Goal: Task Accomplishment & Management: Use online tool/utility

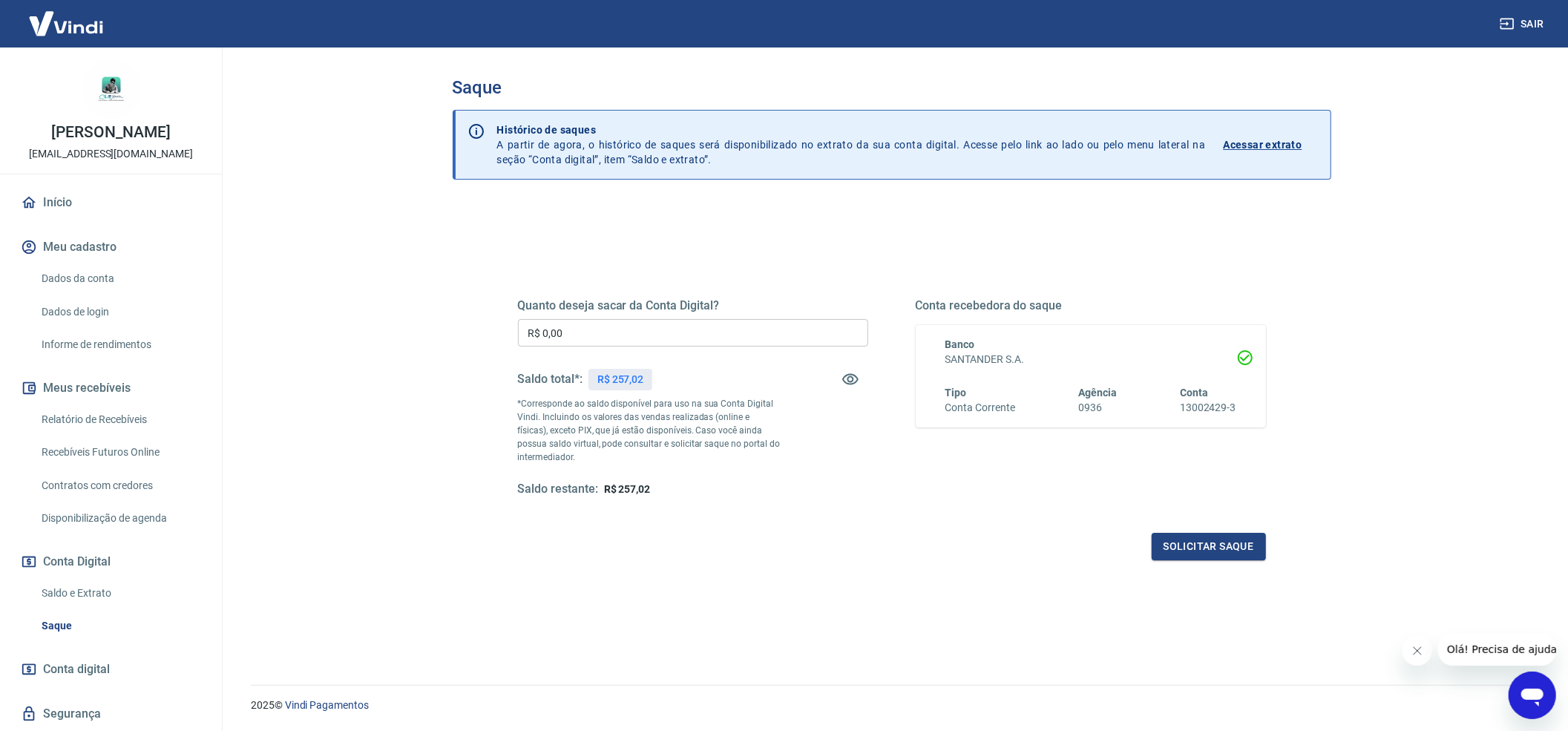
click at [590, 340] on input "R$ 0,00" at bounding box center [693, 333] width 350 height 28
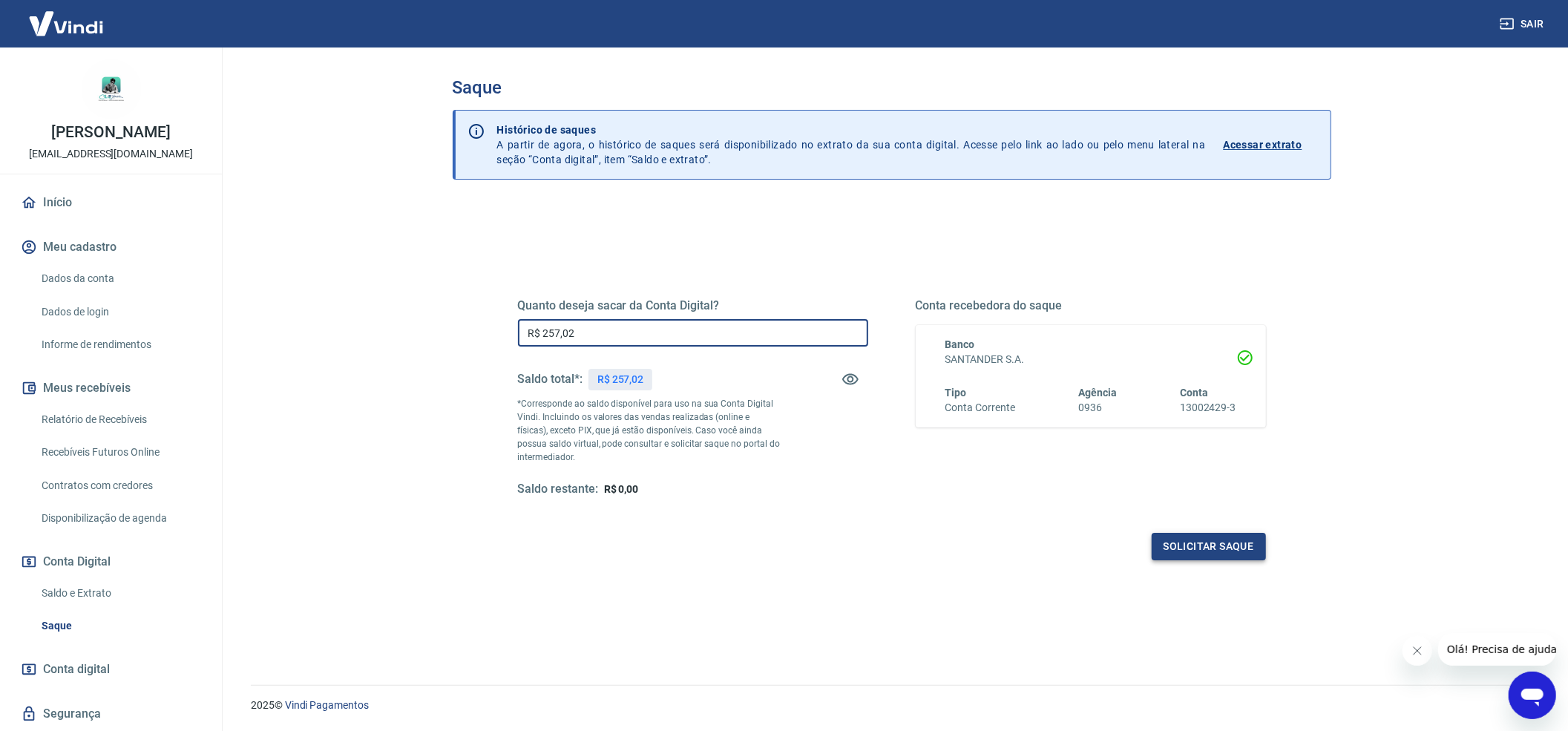
type input "R$ 257,02"
click at [1197, 542] on button "Solicitar saque" at bounding box center [1209, 547] width 114 height 28
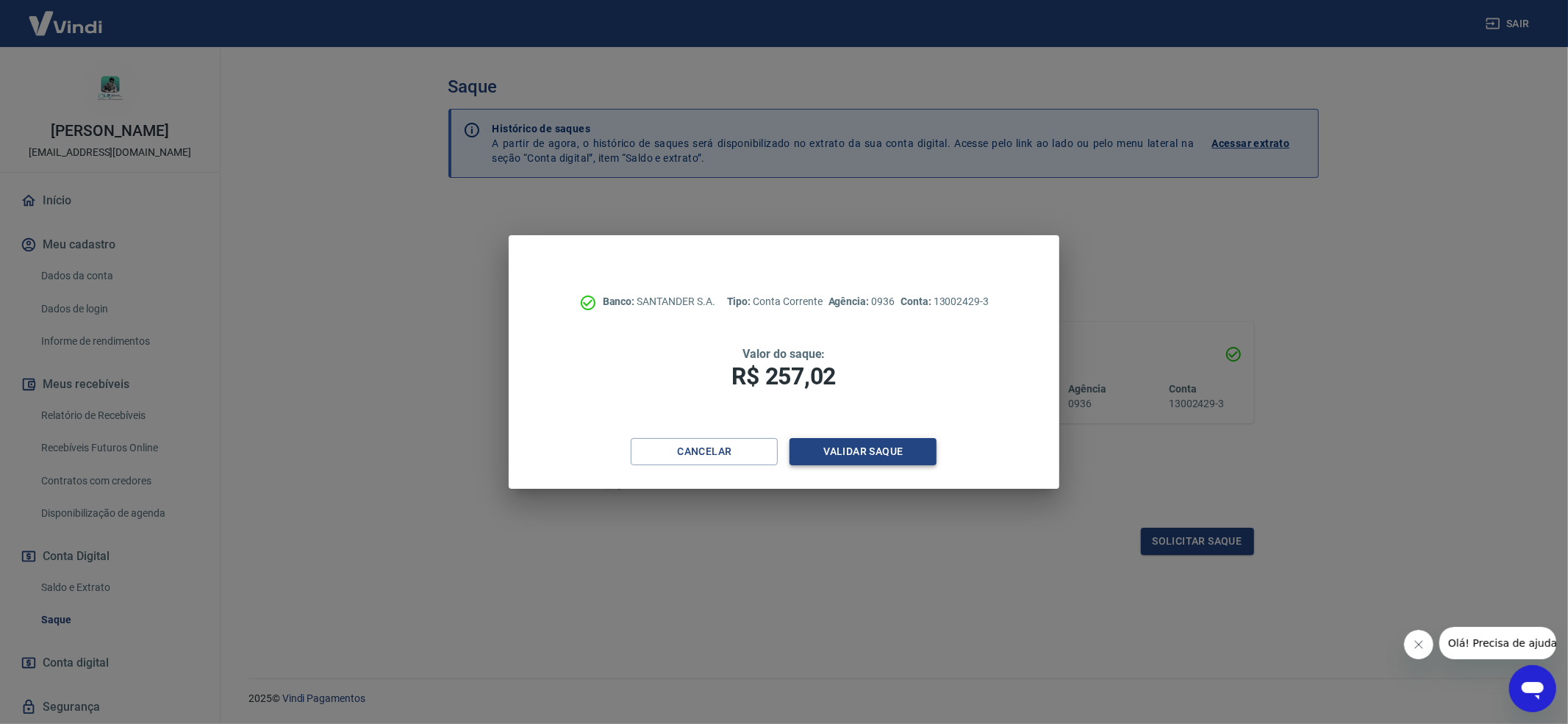
click at [924, 447] on button "Validar saque" at bounding box center [864, 452] width 147 height 28
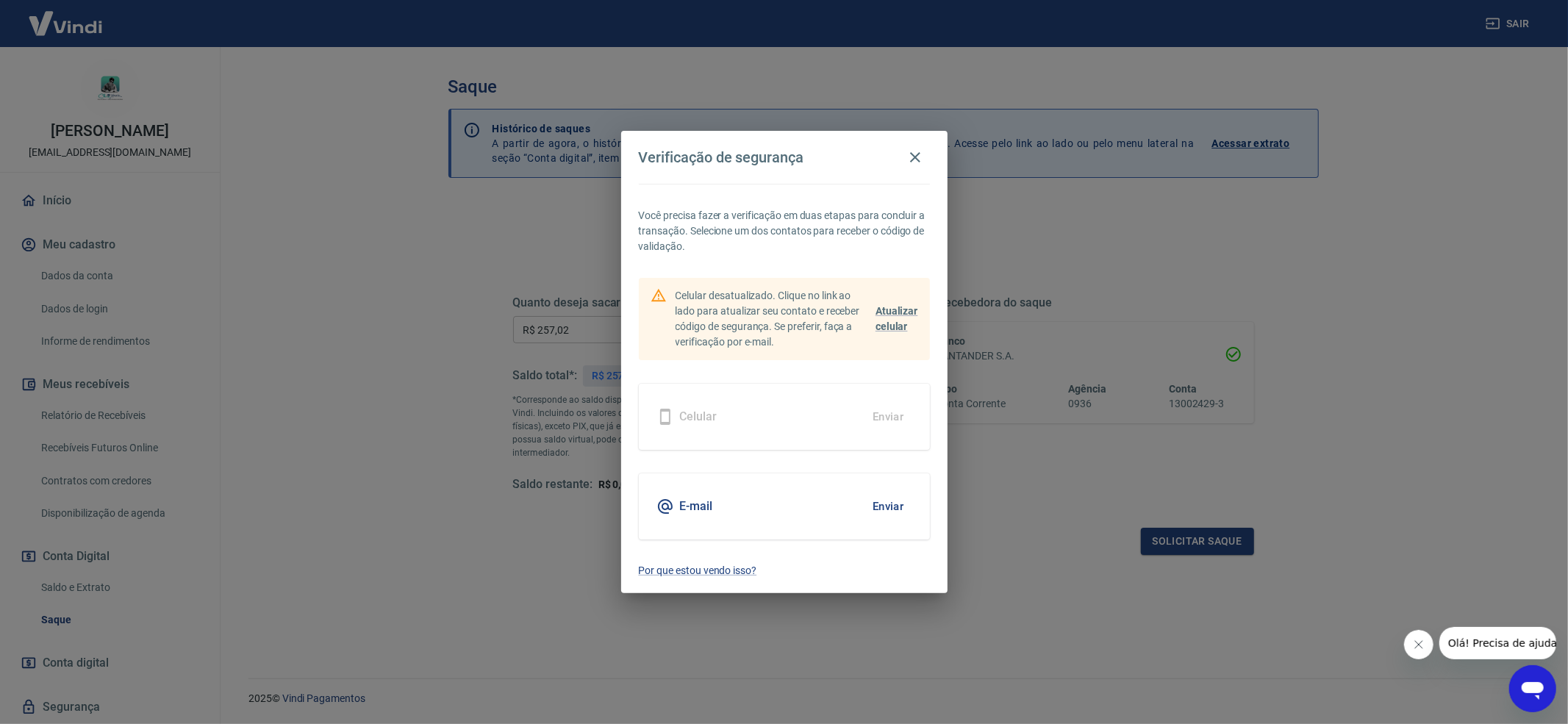
click at [882, 507] on button "Enviar" at bounding box center [888, 507] width 48 height 31
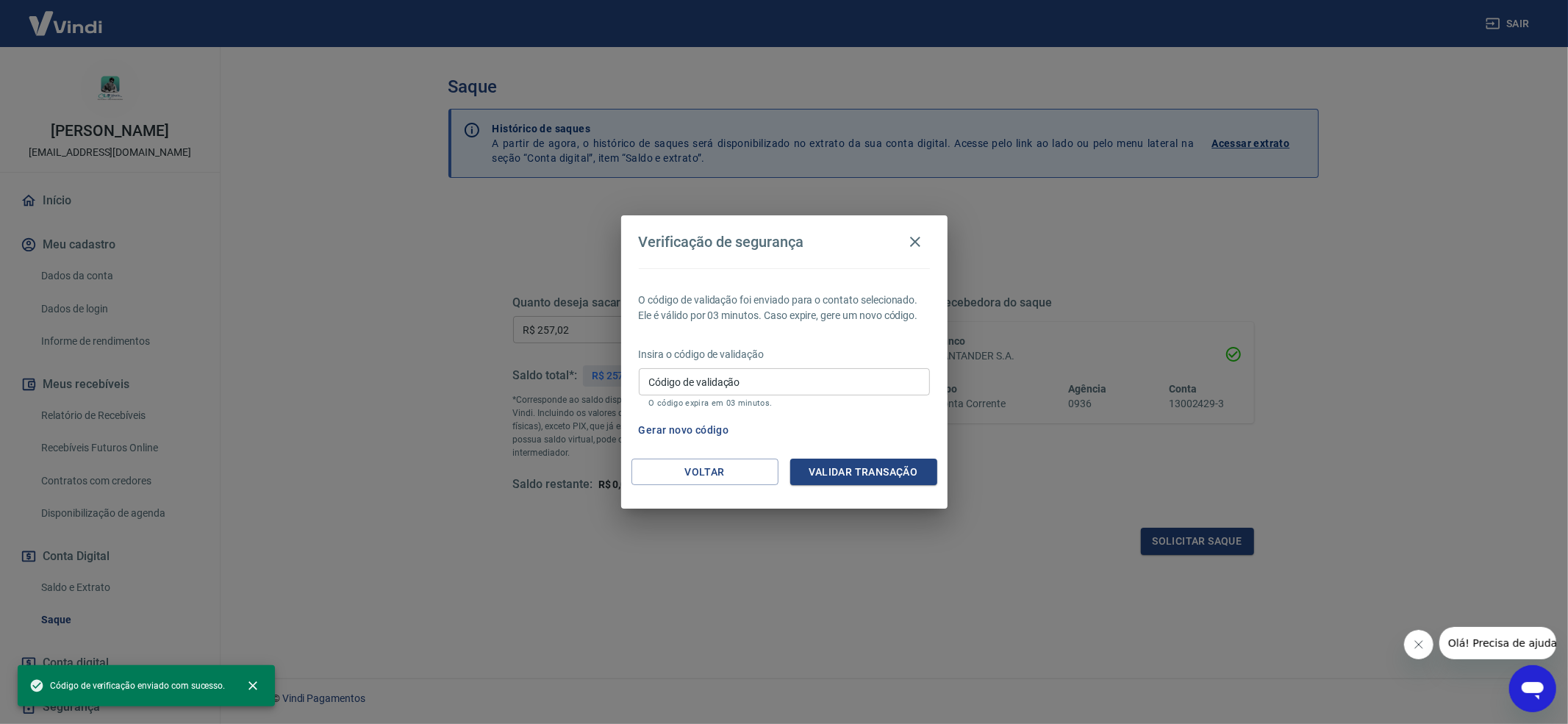
drag, startPoint x: 750, startPoint y: 393, endPoint x: 757, endPoint y: 396, distance: 7.6
click at [750, 393] on input "Código de validação" at bounding box center [784, 383] width 292 height 28
paste input "53081"
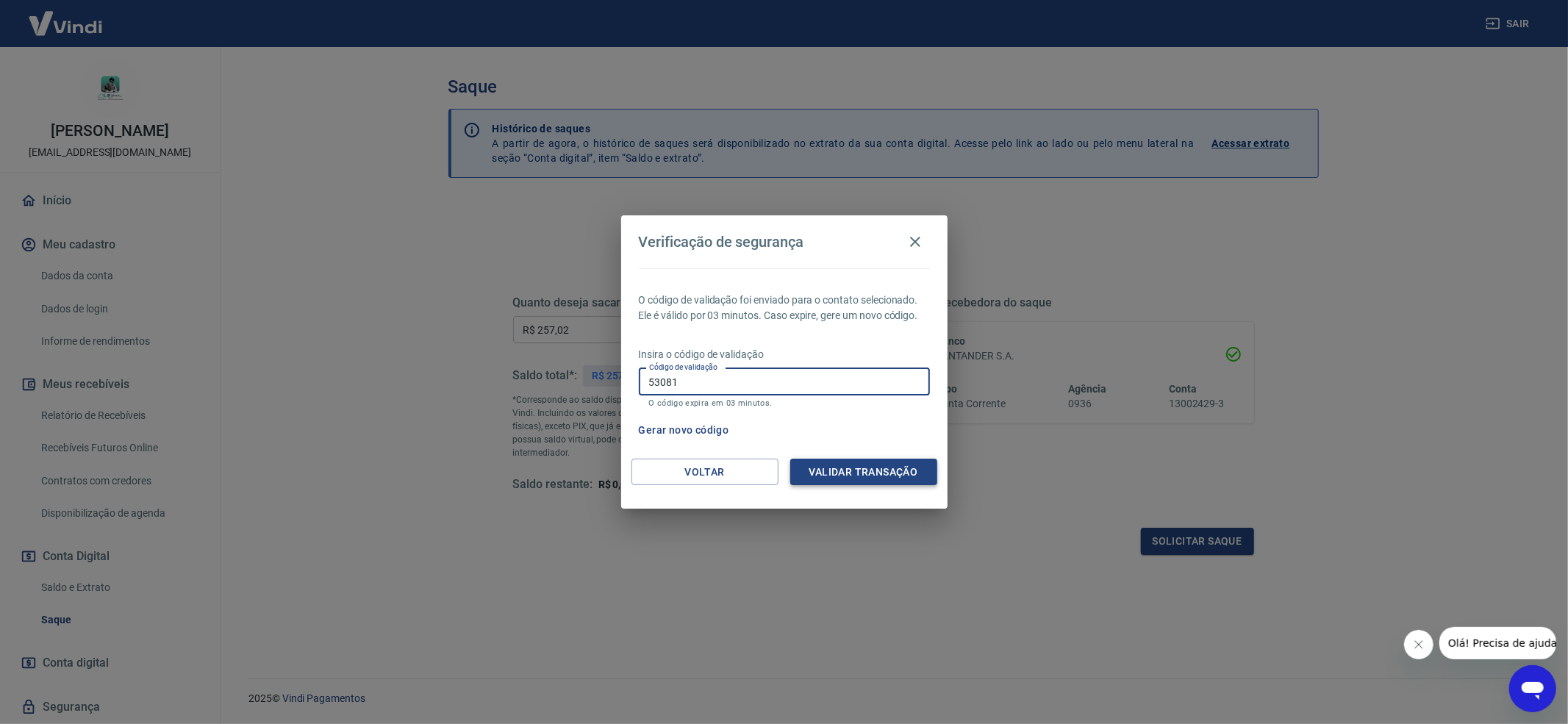
click at [906, 478] on button "Validar transação" at bounding box center [864, 473] width 147 height 28
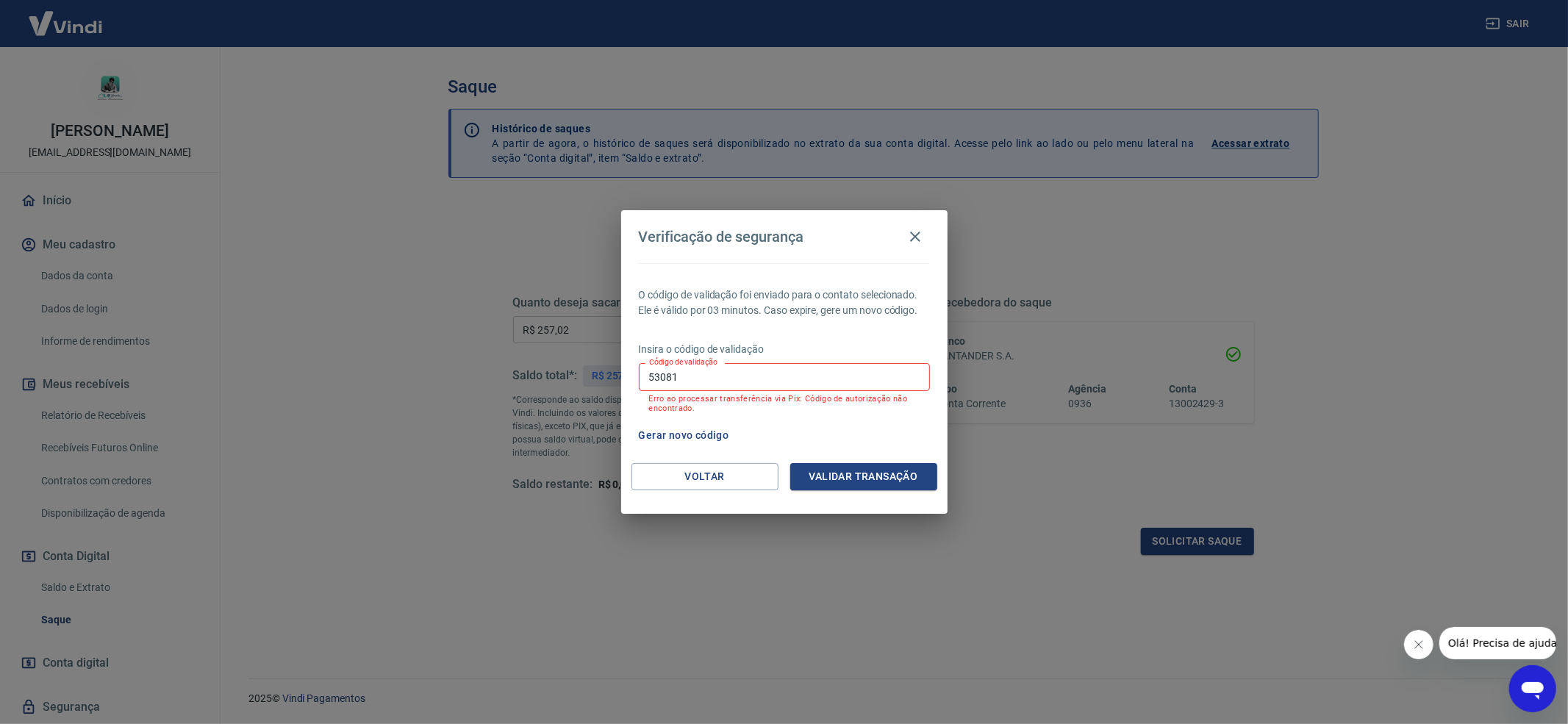
click at [698, 432] on button "Gerar novo código" at bounding box center [683, 436] width 102 height 28
drag, startPoint x: 731, startPoint y: 384, endPoint x: 609, endPoint y: 387, distance: 122.0
click at [609, 387] on div "Verificação de segurança O código de validação foi enviado para o contato selec…" at bounding box center [784, 362] width 1568 height 724
paste input "272848"
type input "272848"
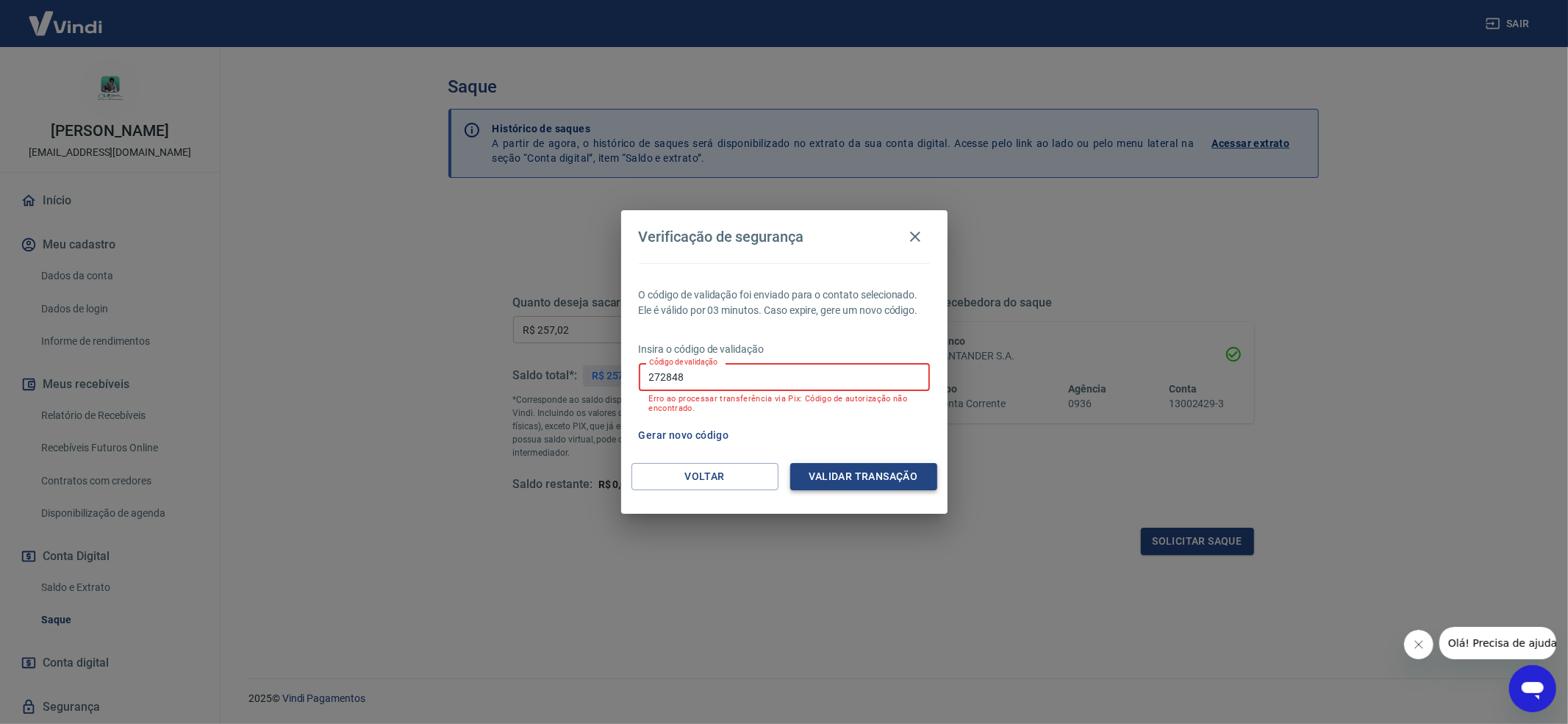
click at [862, 481] on button "Validar transação" at bounding box center [864, 477] width 147 height 28
